Goal: Transaction & Acquisition: Download file/media

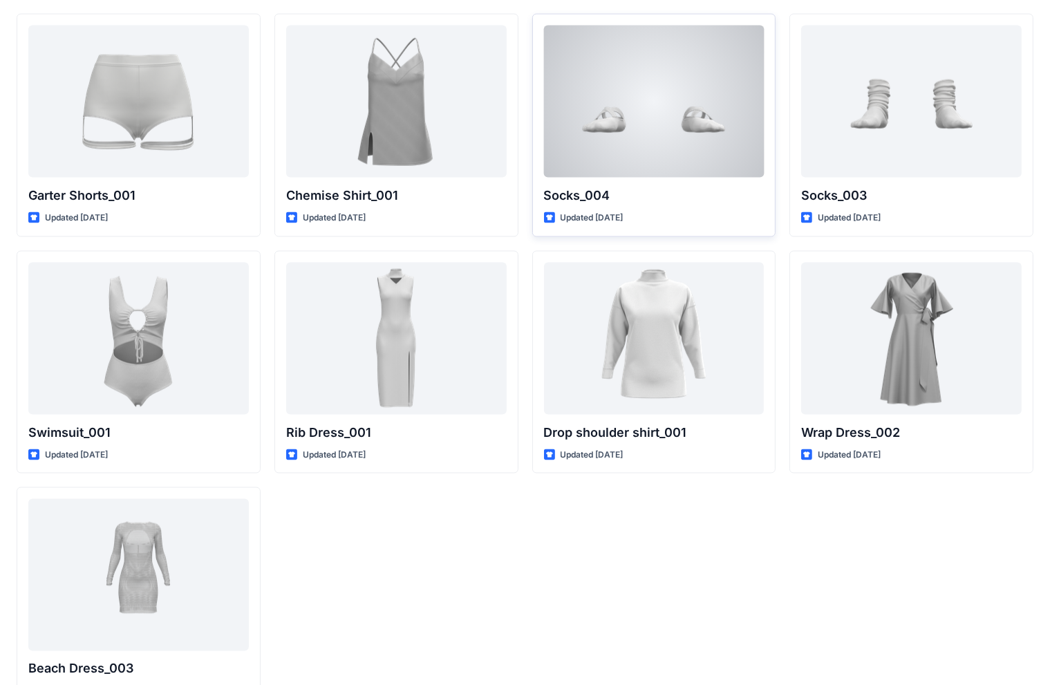
scroll to position [12635, 0]
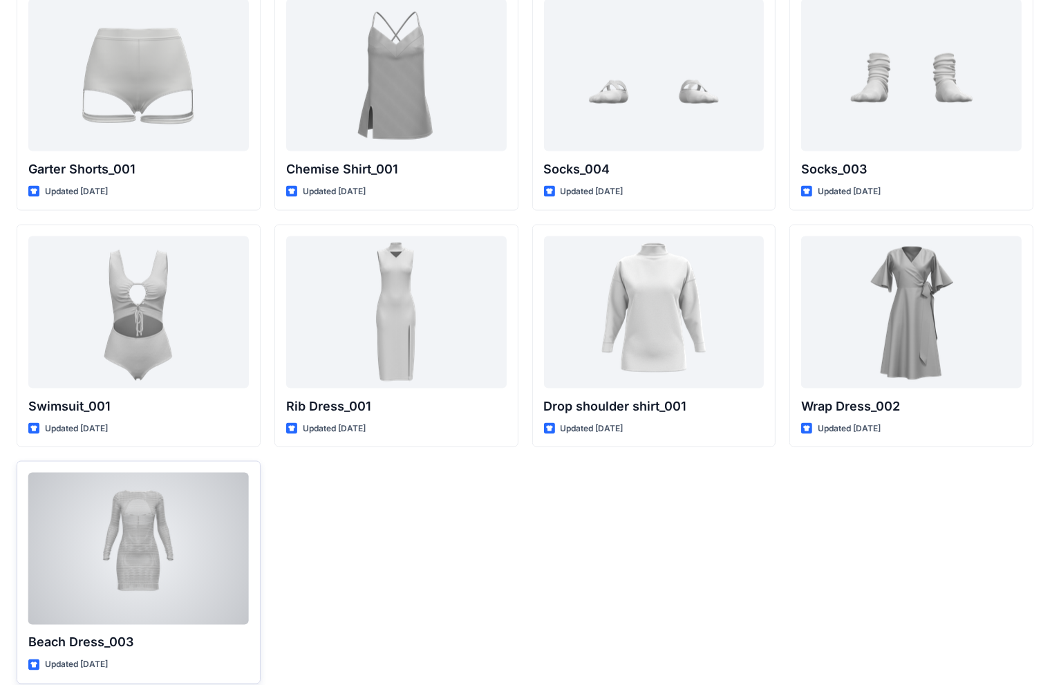
click at [131, 503] on div at bounding box center [138, 549] width 221 height 152
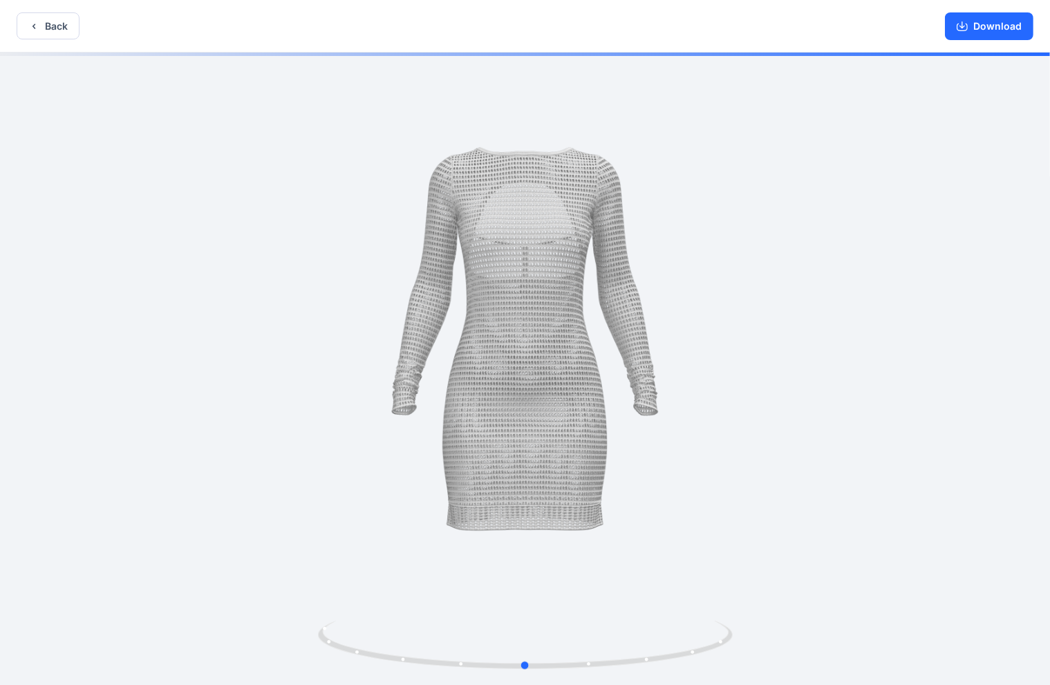
click at [679, 439] on div at bounding box center [525, 370] width 1050 height 635
click at [41, 22] on button "Back" at bounding box center [48, 25] width 63 height 27
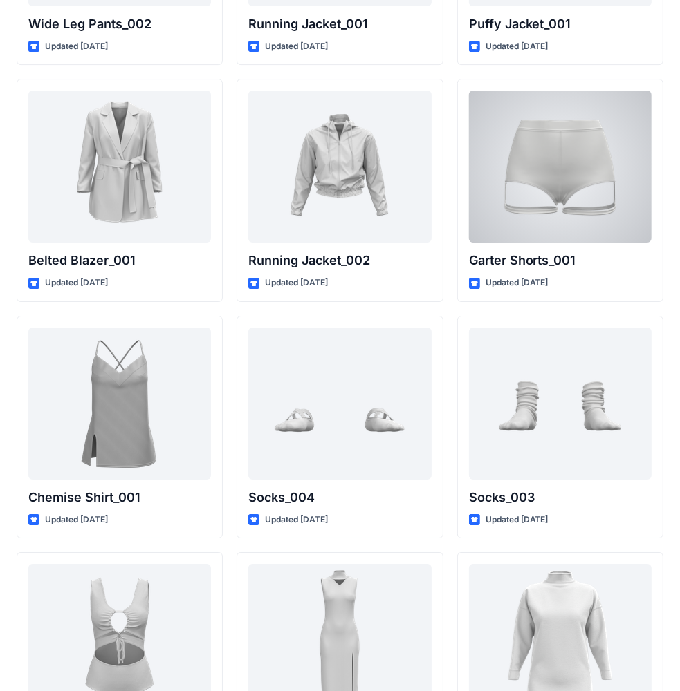
scroll to position [16888, 0]
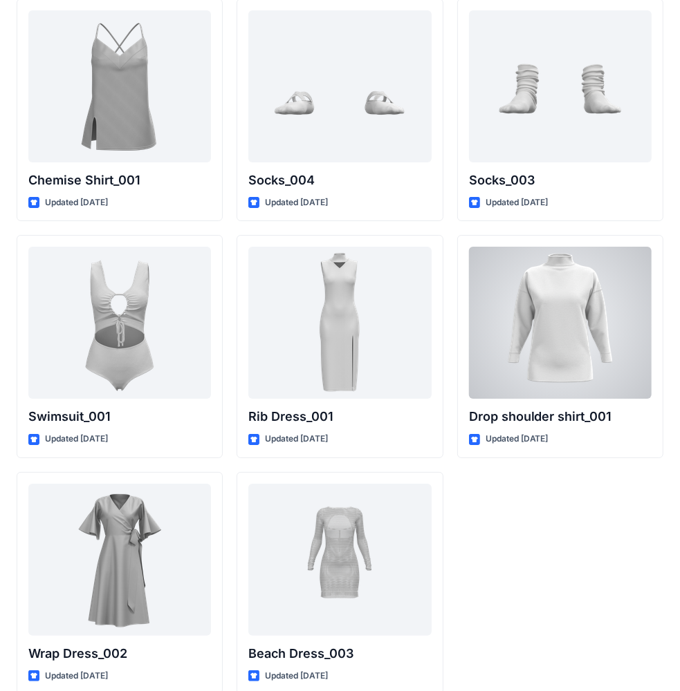
click at [523, 293] on div at bounding box center [560, 323] width 183 height 152
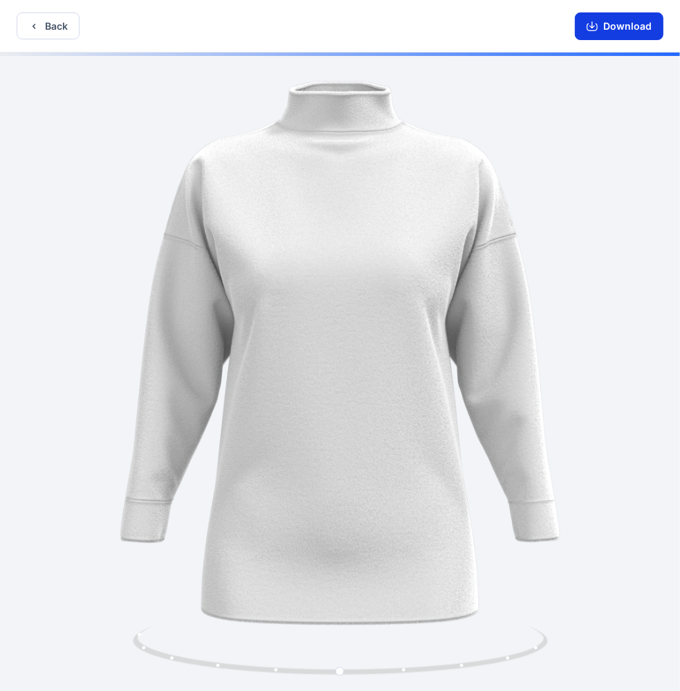
click at [619, 24] on button "Download" at bounding box center [619, 26] width 89 height 28
click at [628, 21] on button "Download" at bounding box center [619, 26] width 89 height 28
click at [556, 254] on div at bounding box center [340, 374] width 680 height 642
